Goal: Transaction & Acquisition: Obtain resource

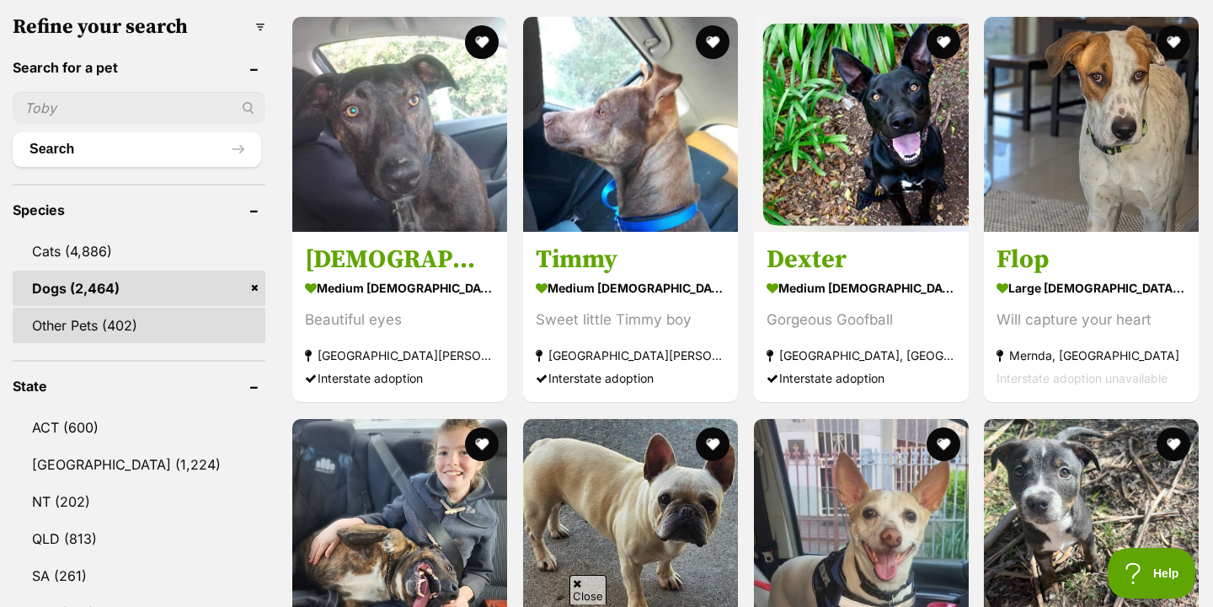
scroll to position [720, 0]
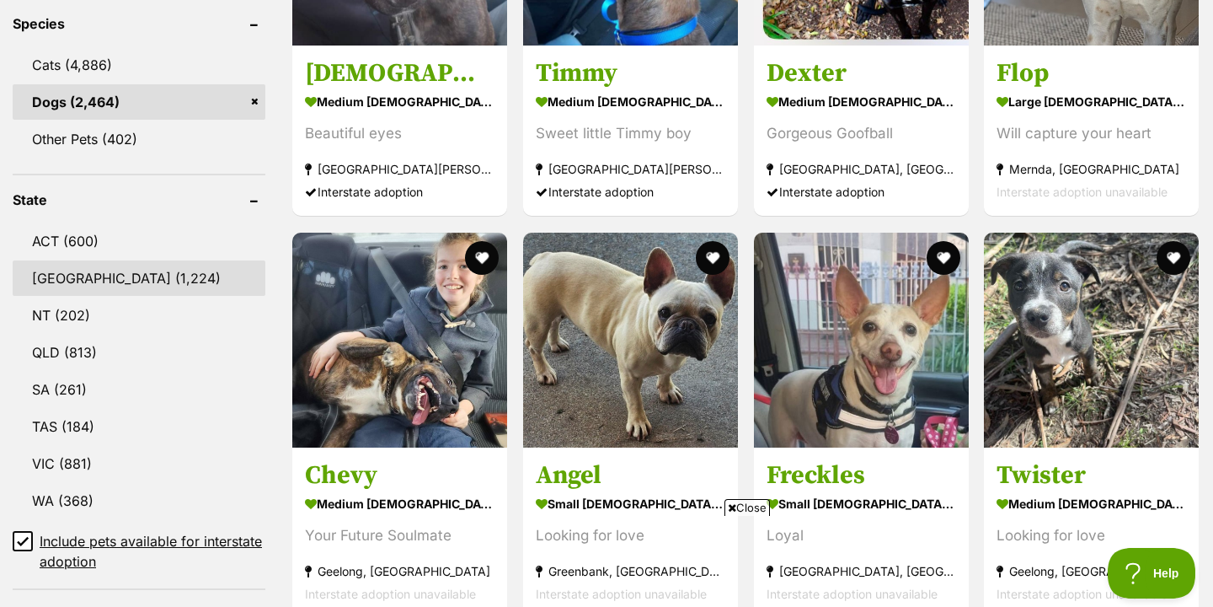
click at [126, 265] on link "NSW (1,224)" at bounding box center [139, 277] width 253 height 35
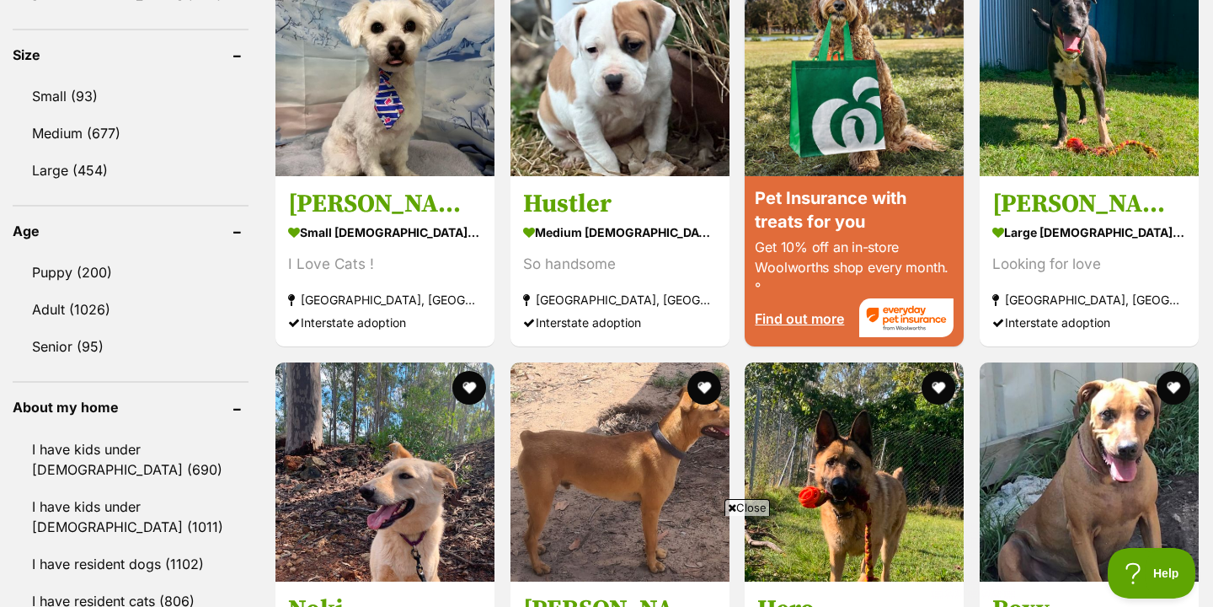
scroll to position [1709, 0]
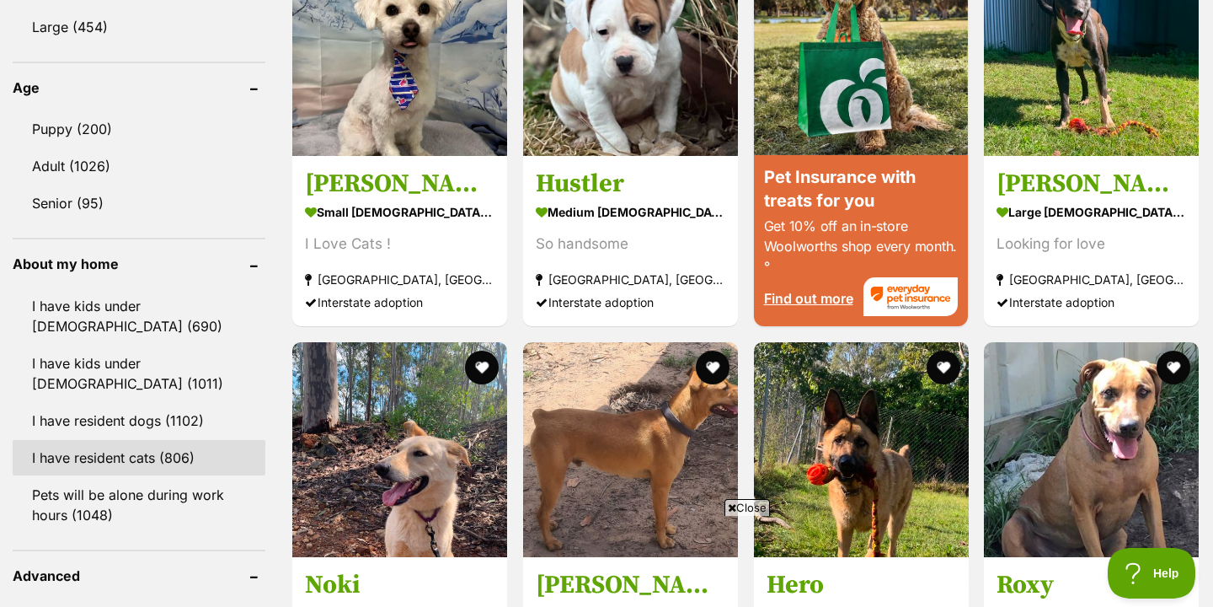
click at [151, 462] on link "I have resident cats (806)" at bounding box center [139, 457] width 253 height 35
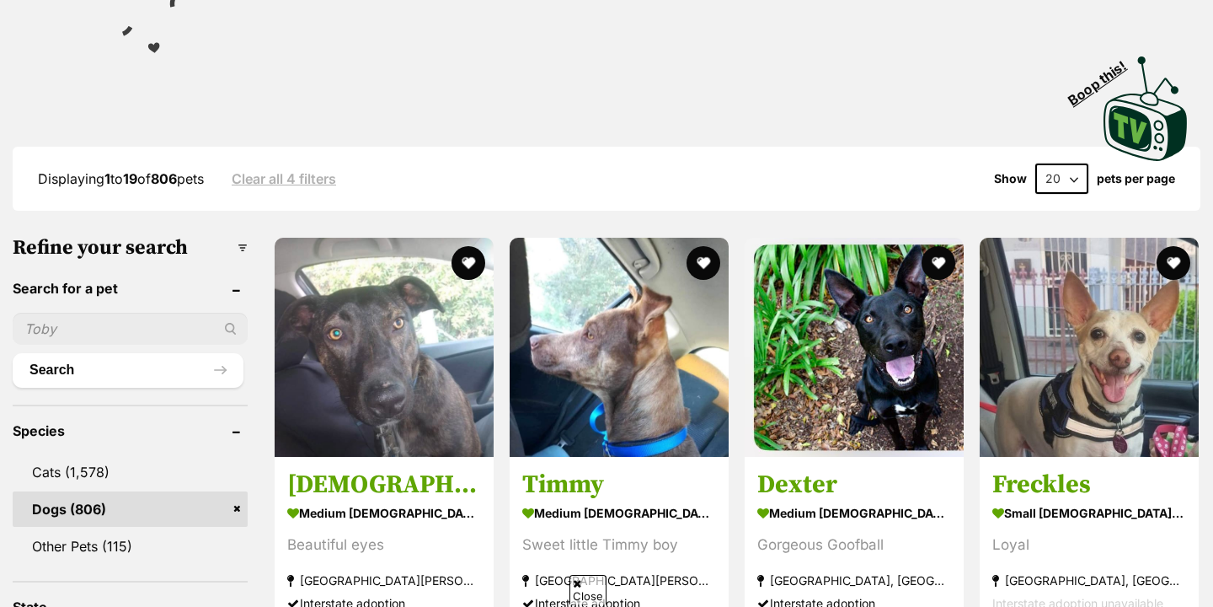
click at [1042, 187] on select "20 40 60" at bounding box center [1062, 178] width 53 height 30
select select "60"
click at [1036, 163] on select "20 40 60" at bounding box center [1062, 178] width 53 height 30
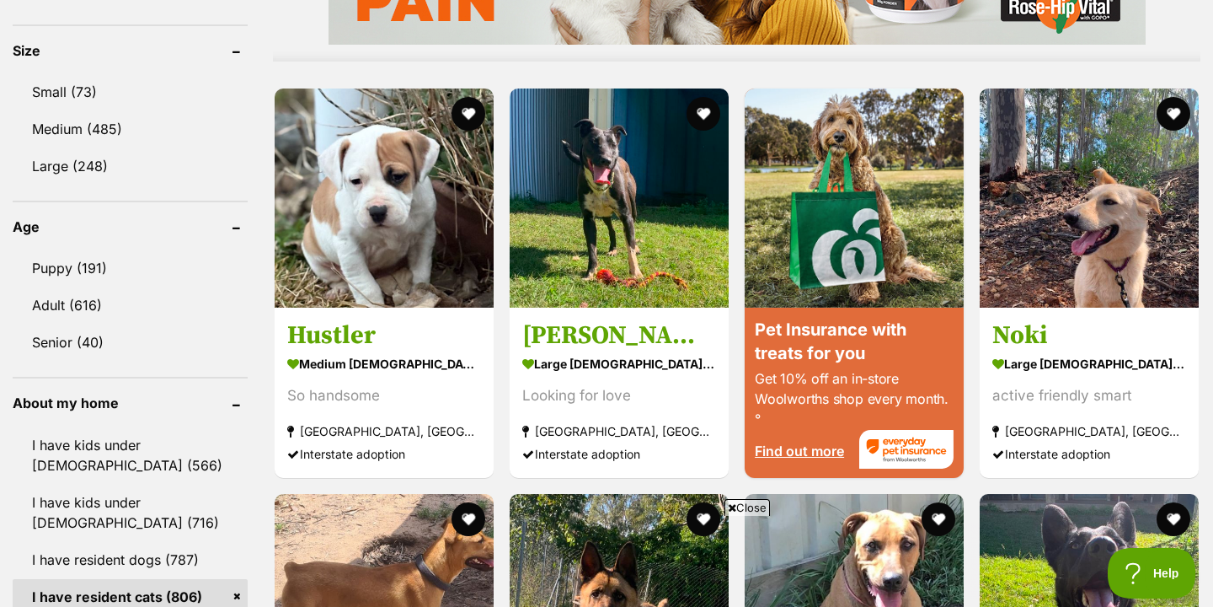
click at [757, 511] on span "Close" at bounding box center [748, 507] width 46 height 17
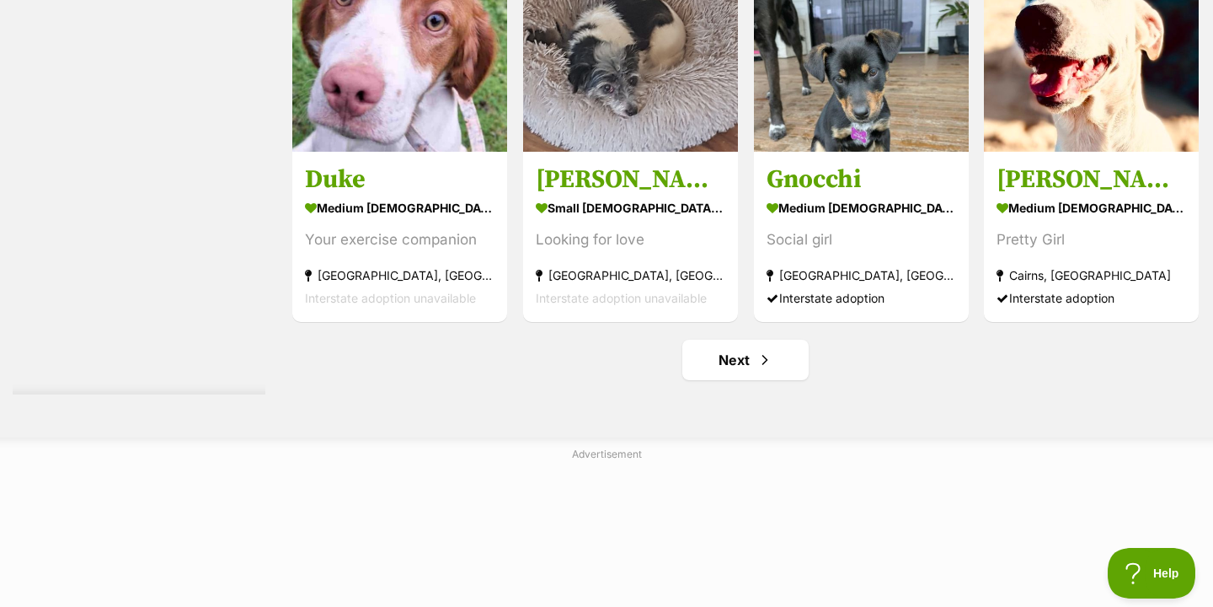
scroll to position [8916, 0]
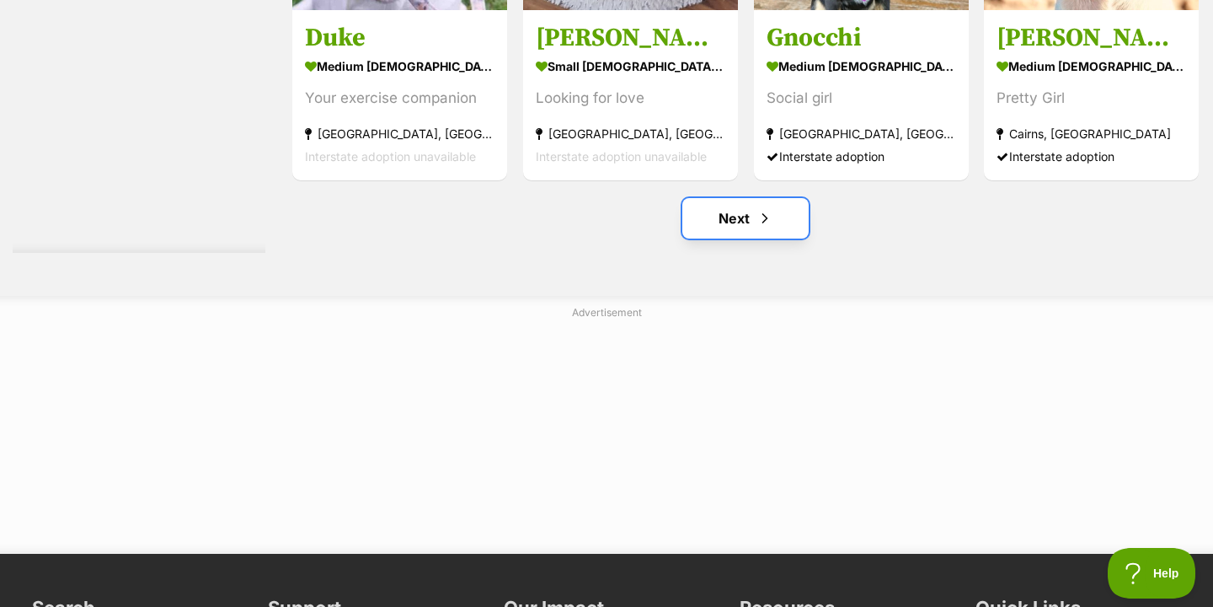
click at [752, 215] on link "Next" at bounding box center [746, 218] width 126 height 40
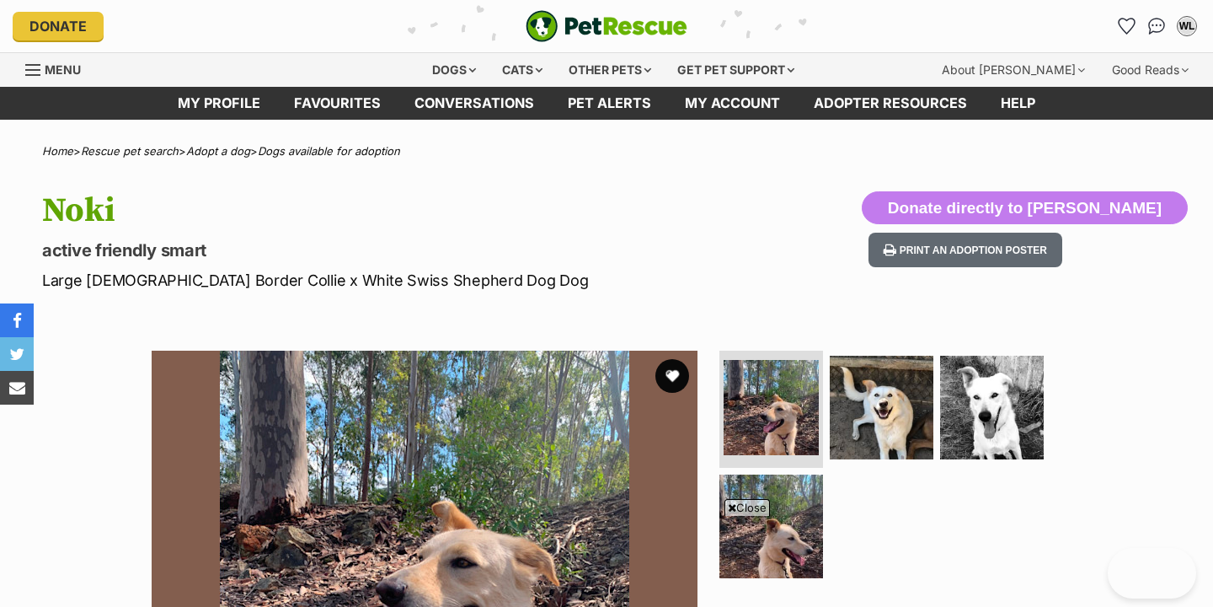
scroll to position [278, 0]
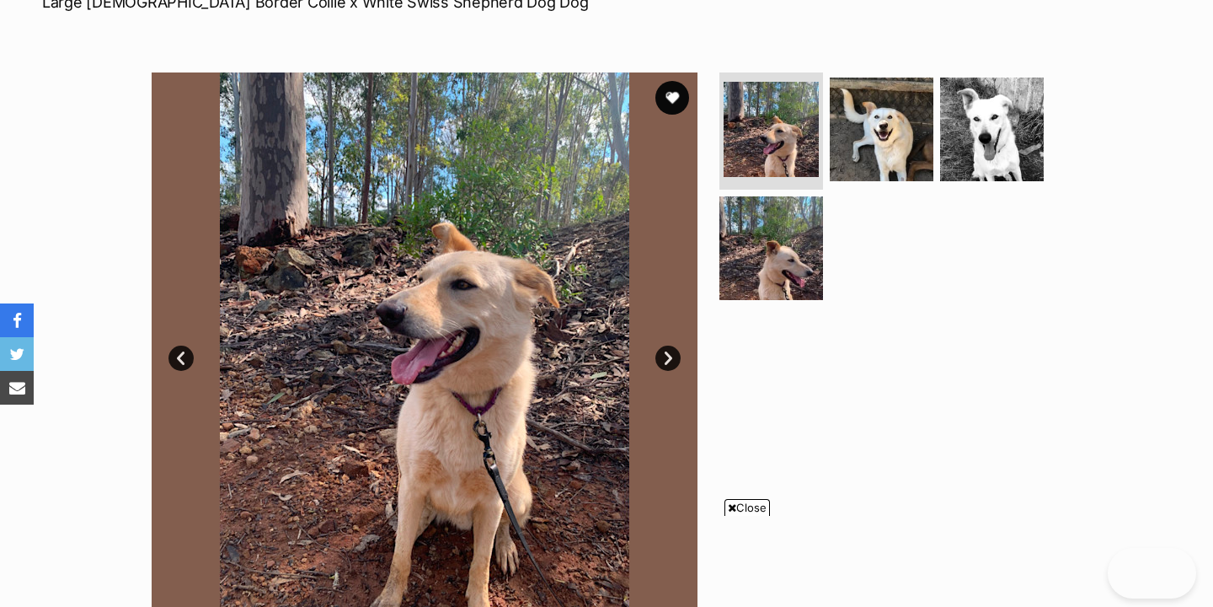
click at [677, 360] on link "Next" at bounding box center [668, 357] width 25 height 25
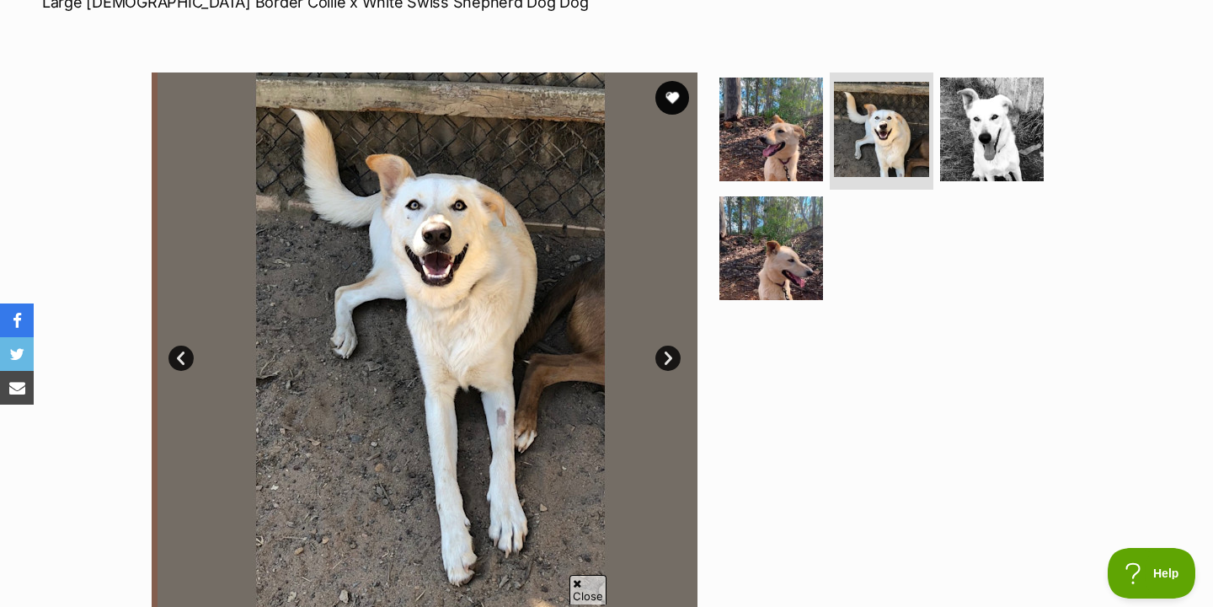
scroll to position [0, 0]
click at [673, 356] on link "Next" at bounding box center [668, 357] width 25 height 25
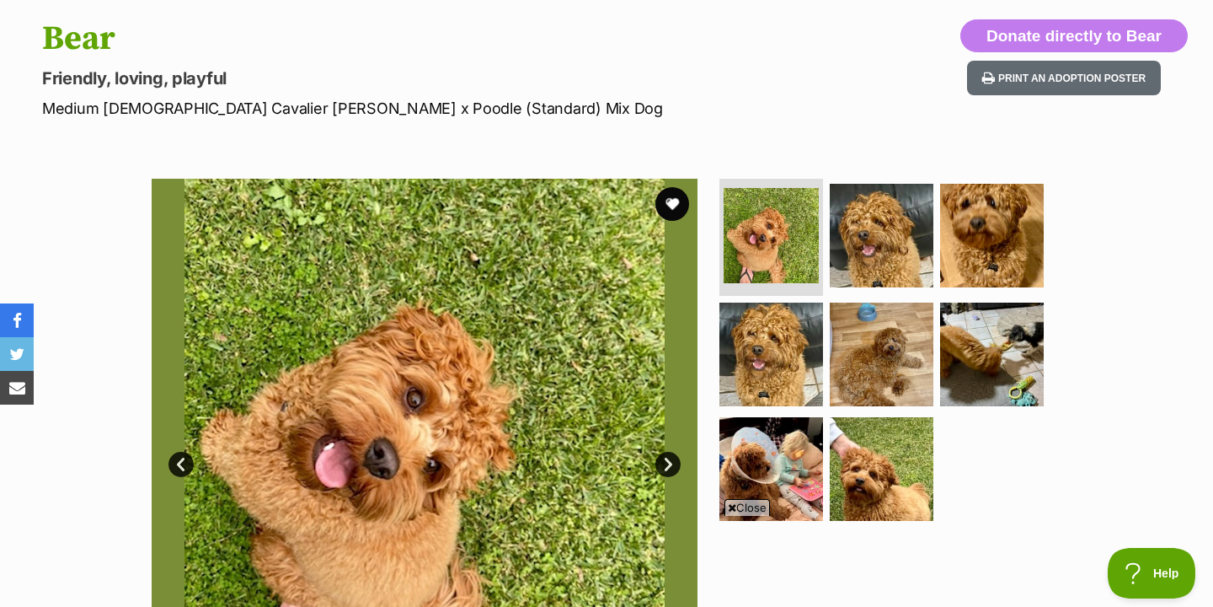
scroll to position [237, 0]
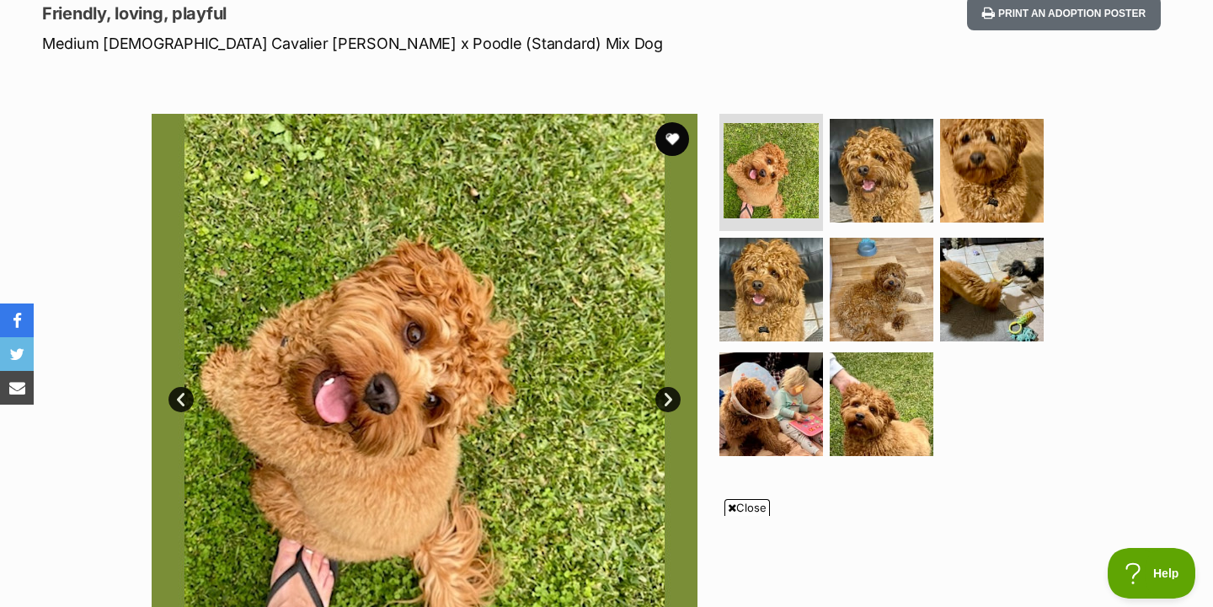
click at [664, 397] on link "Next" at bounding box center [668, 399] width 25 height 25
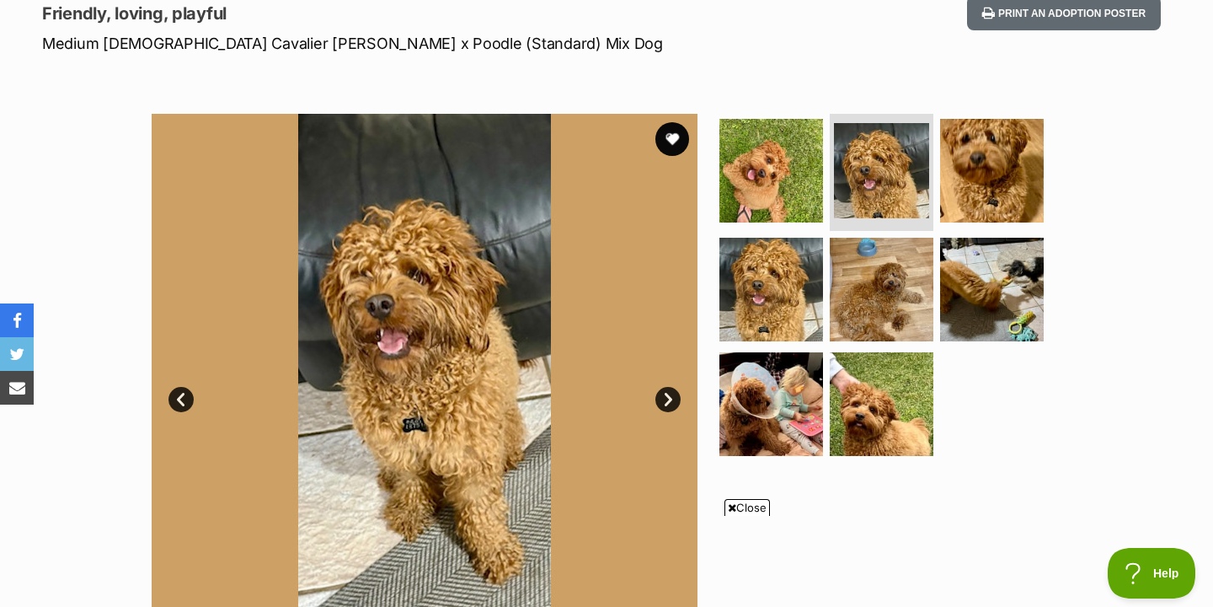
click at [665, 397] on link "Next" at bounding box center [668, 399] width 25 height 25
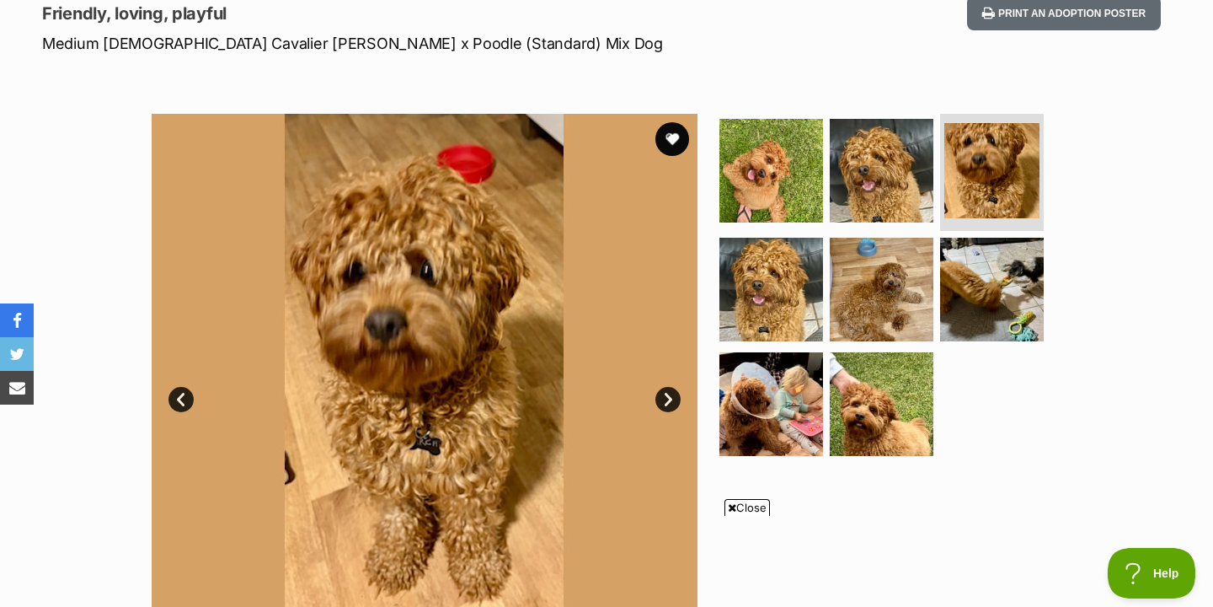
click at [665, 397] on link "Next" at bounding box center [668, 399] width 25 height 25
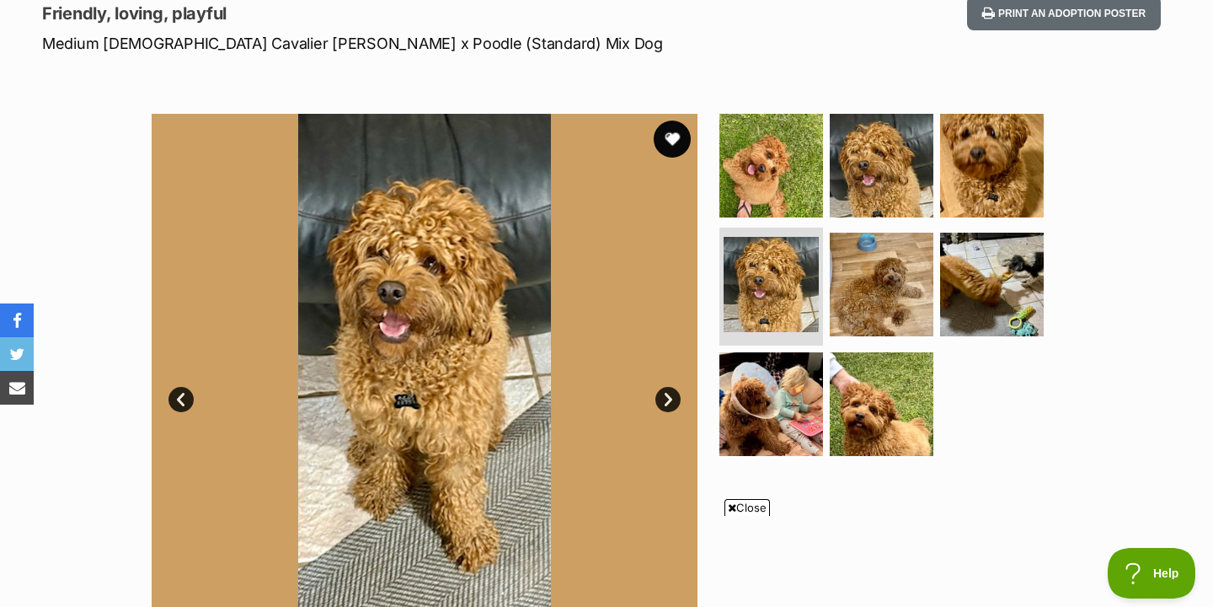
click at [674, 138] on button "favourite" at bounding box center [672, 138] width 37 height 37
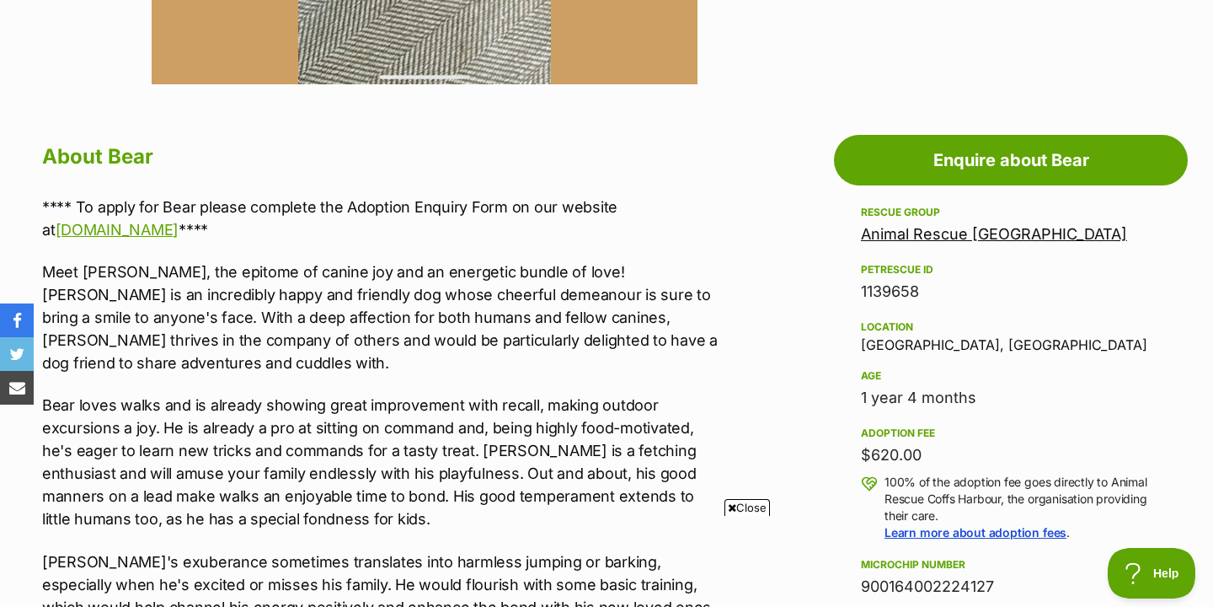
scroll to position [1005, 0]
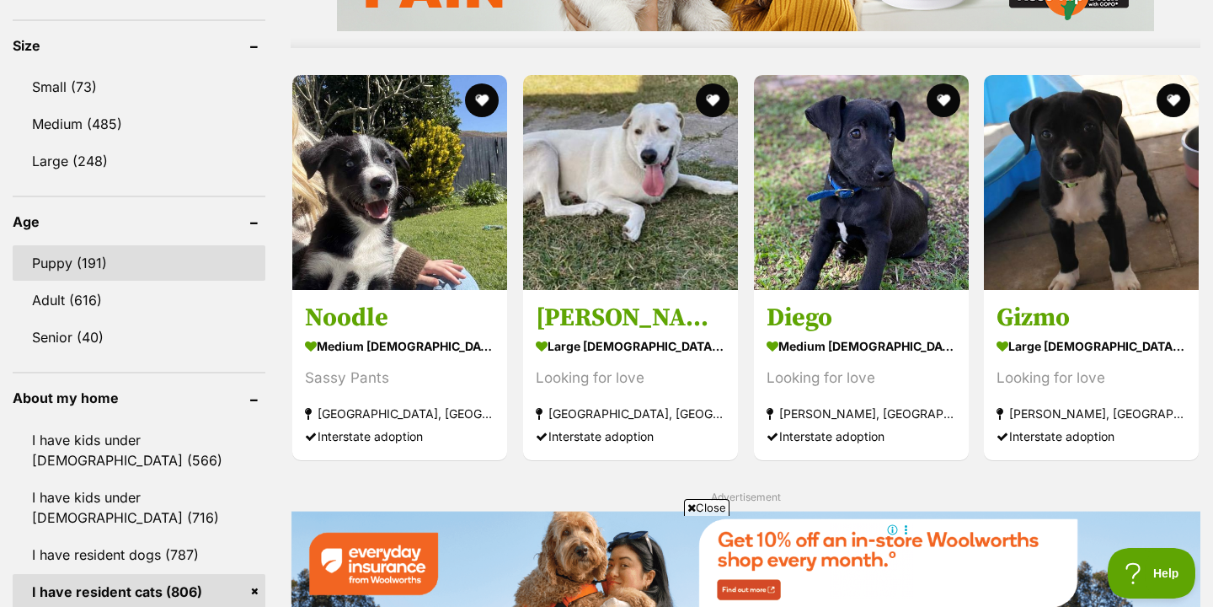
scroll to position [1537, 0]
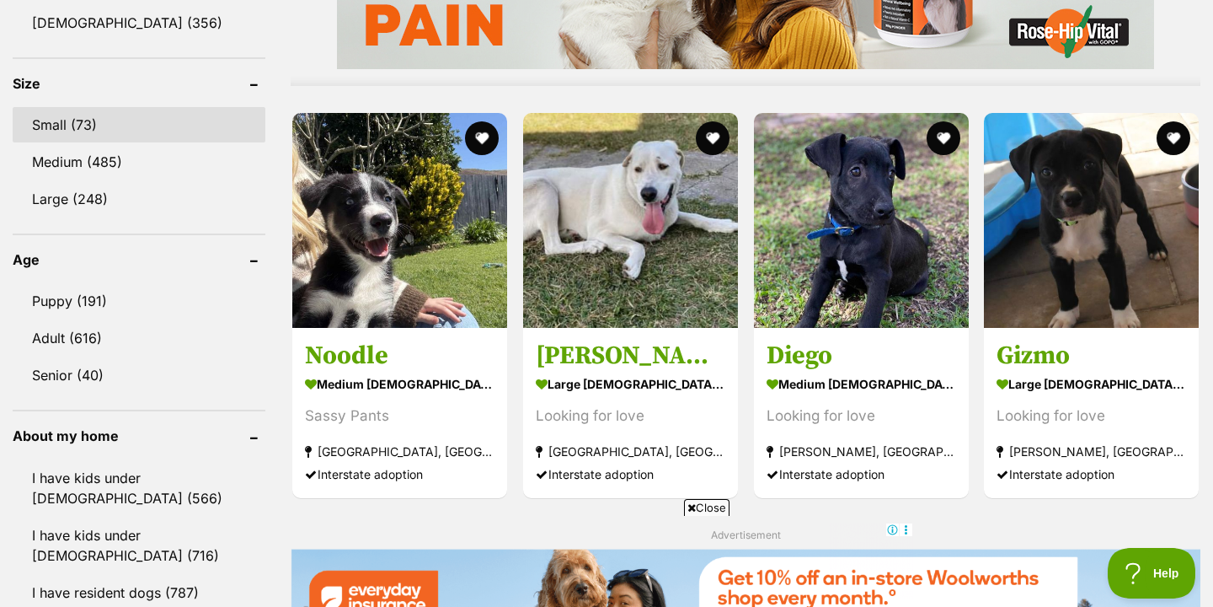
click at [74, 137] on link "Small (73)" at bounding box center [139, 124] width 253 height 35
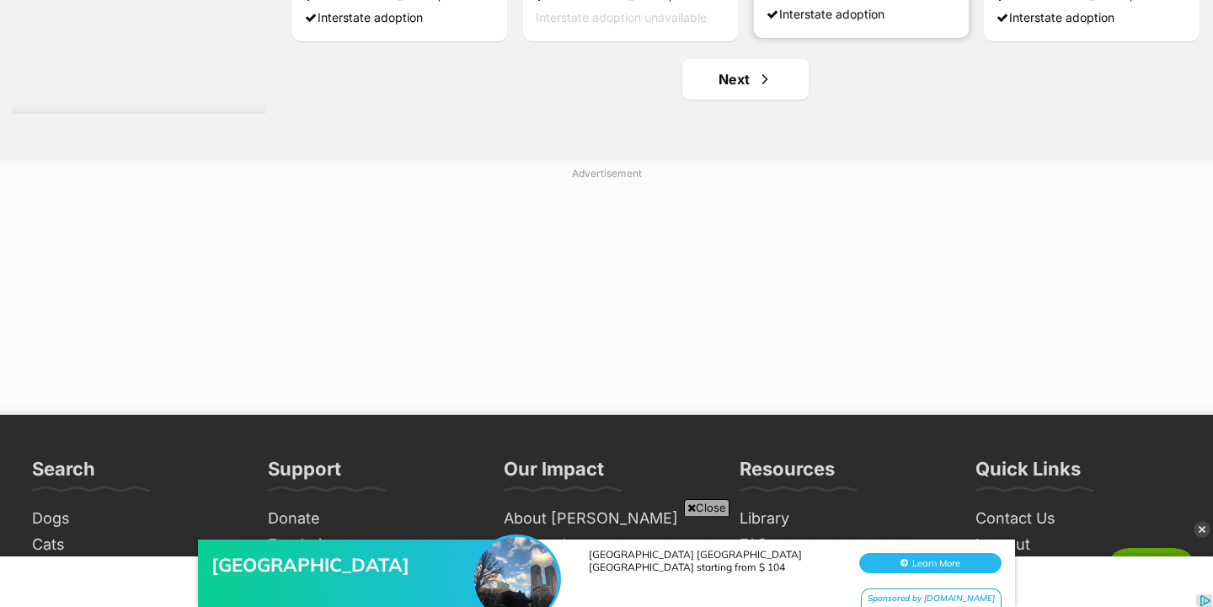
scroll to position [9000, 0]
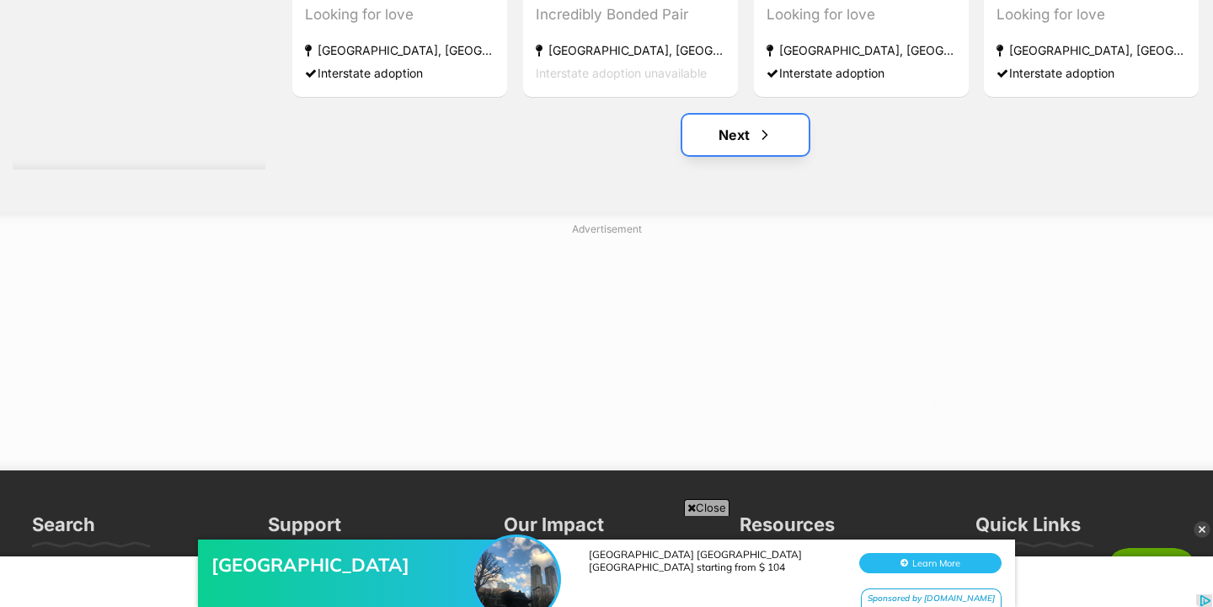
click at [754, 139] on link "Next" at bounding box center [746, 135] width 126 height 40
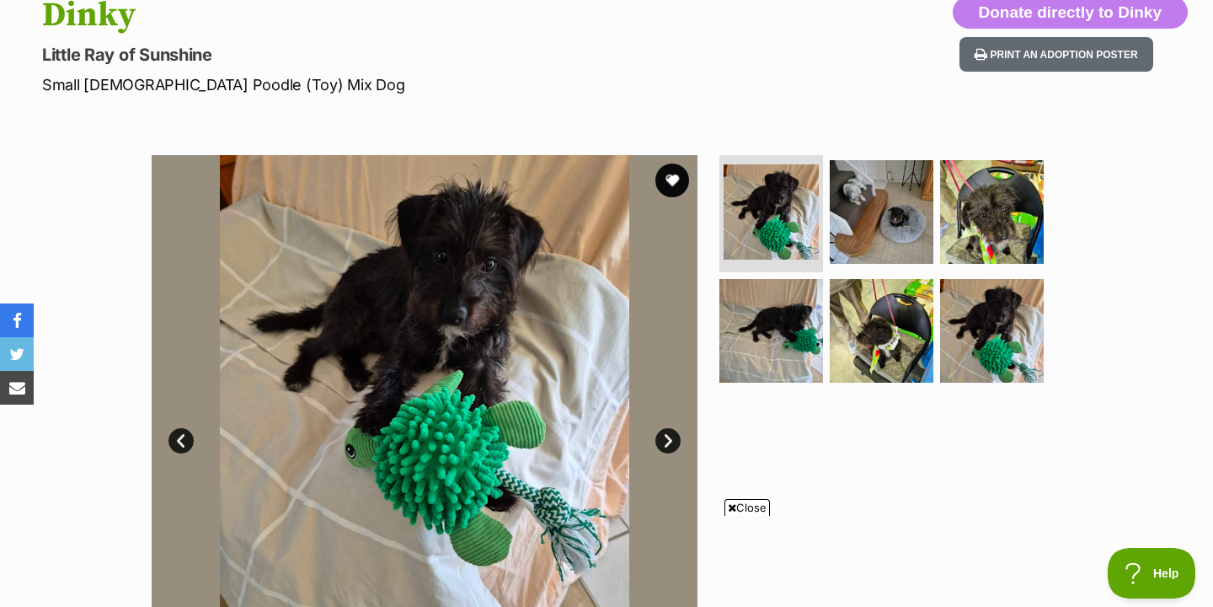
scroll to position [248, 0]
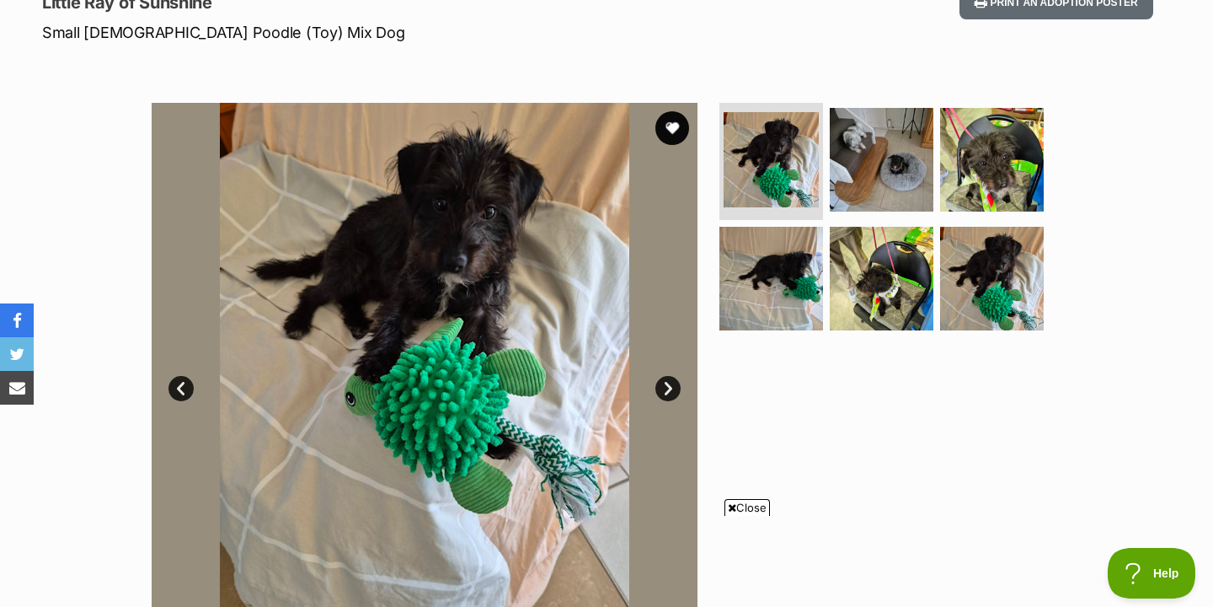
click at [673, 381] on link "Next" at bounding box center [668, 388] width 25 height 25
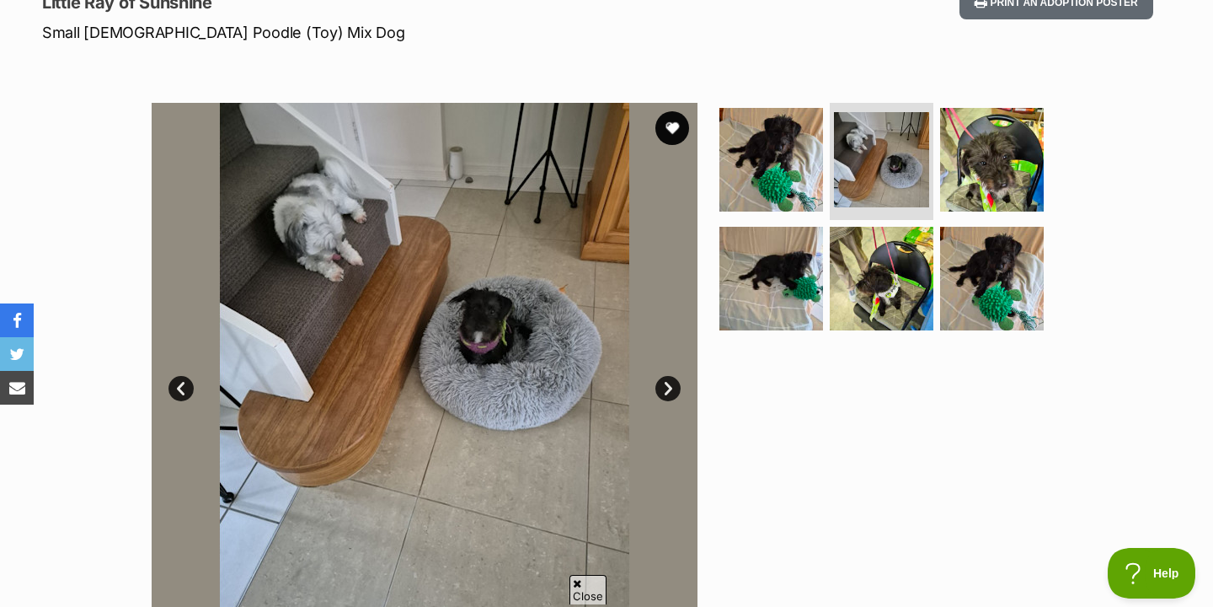
click at [672, 381] on link "Next" at bounding box center [668, 388] width 25 height 25
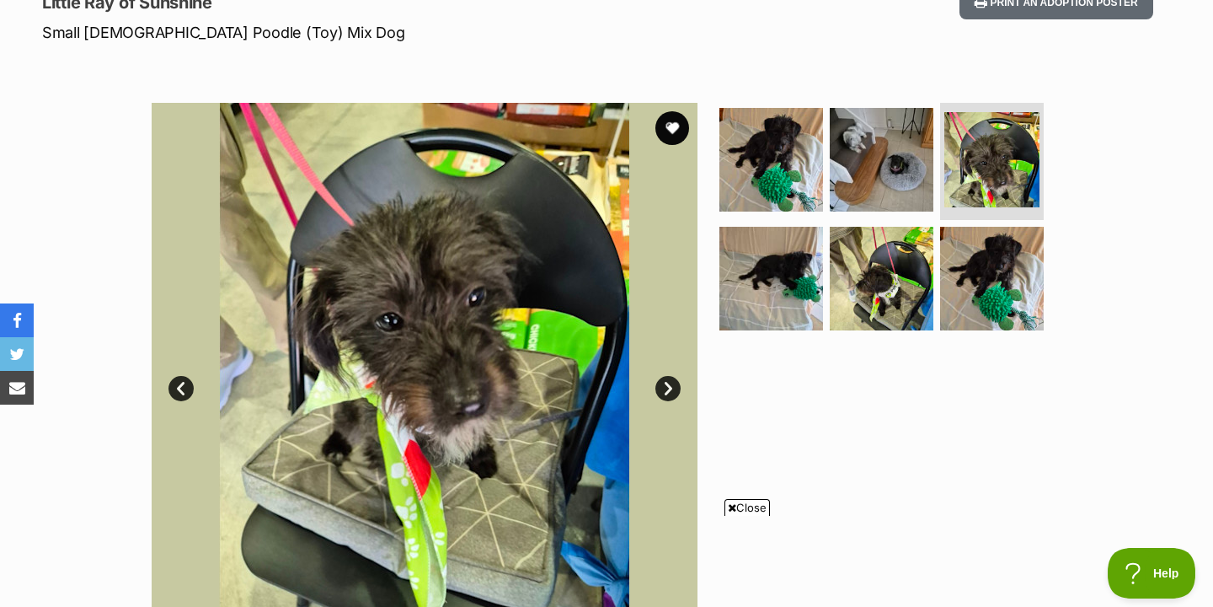
click at [672, 381] on link "Next" at bounding box center [668, 388] width 25 height 25
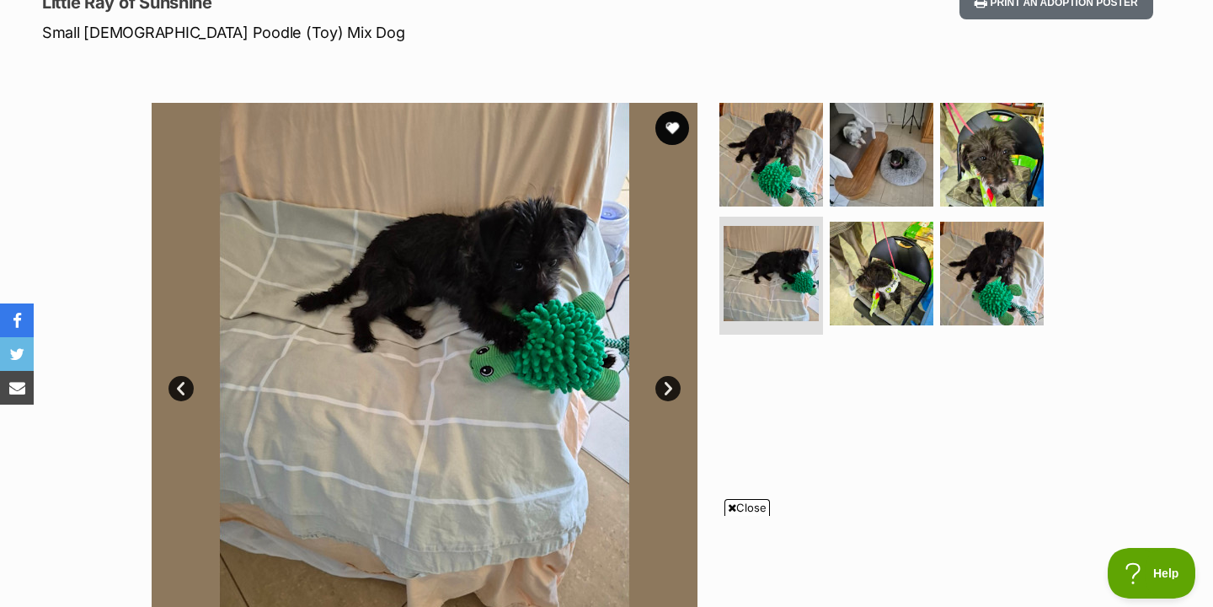
click at [672, 381] on link "Next" at bounding box center [668, 388] width 25 height 25
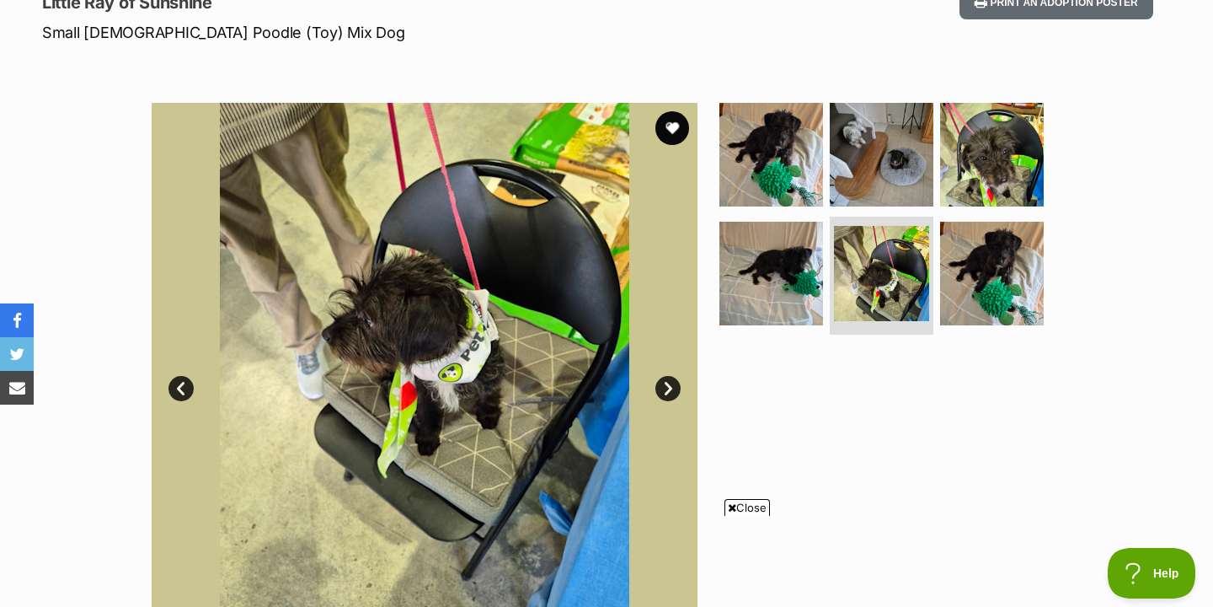
click at [672, 381] on link "Next" at bounding box center [668, 388] width 25 height 25
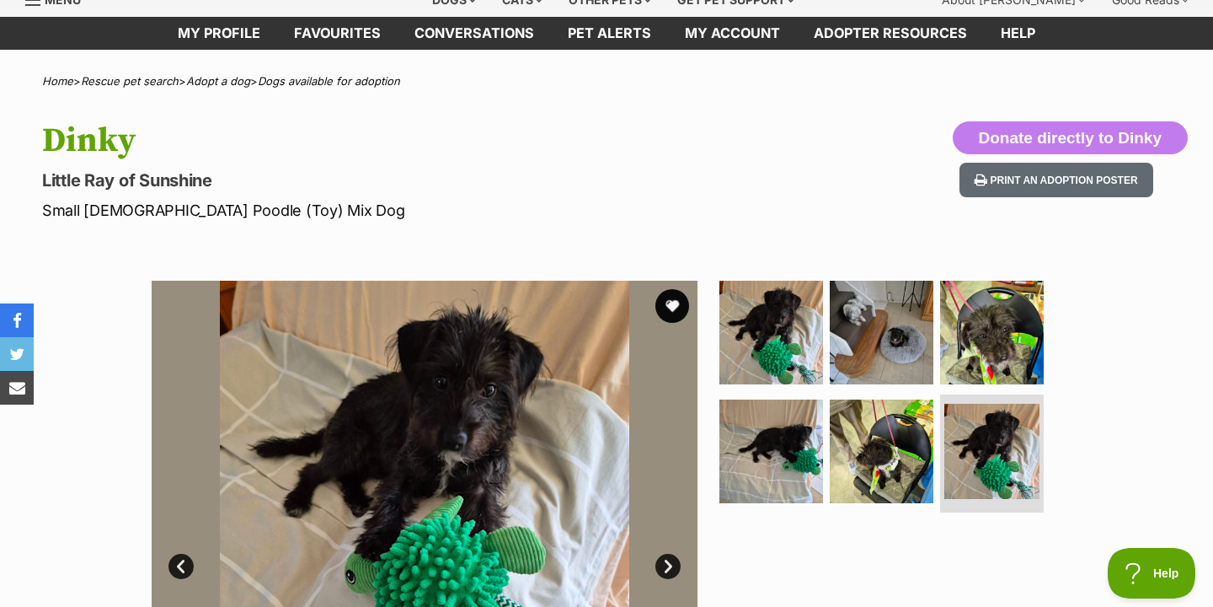
scroll to position [0, 0]
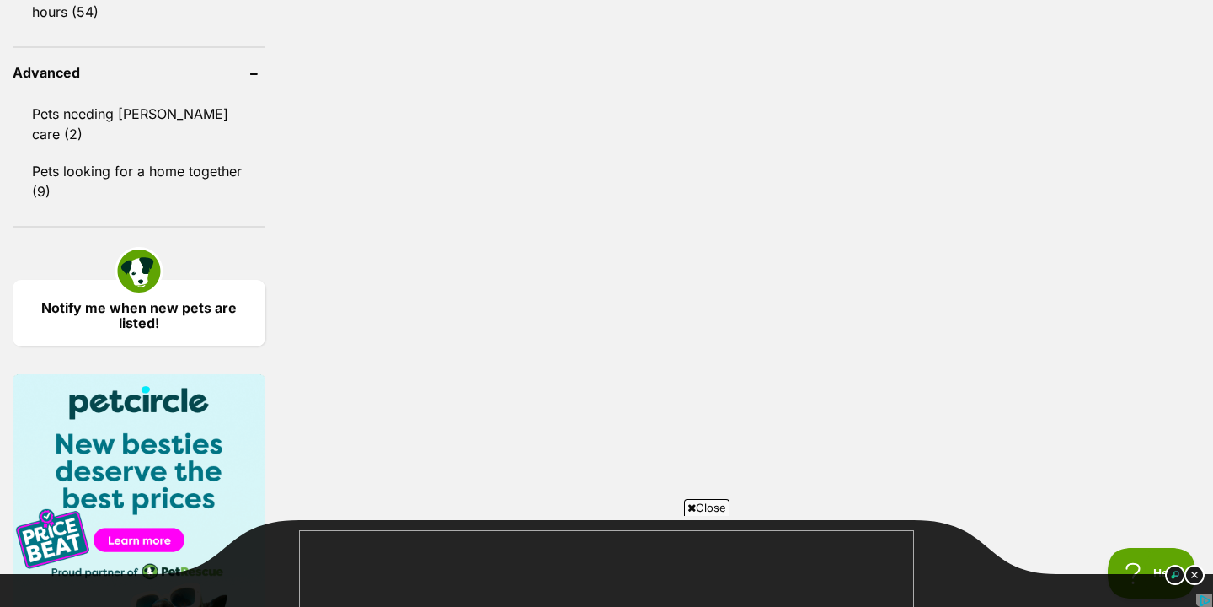
scroll to position [2301, 0]
